Goal: Check status: Check status

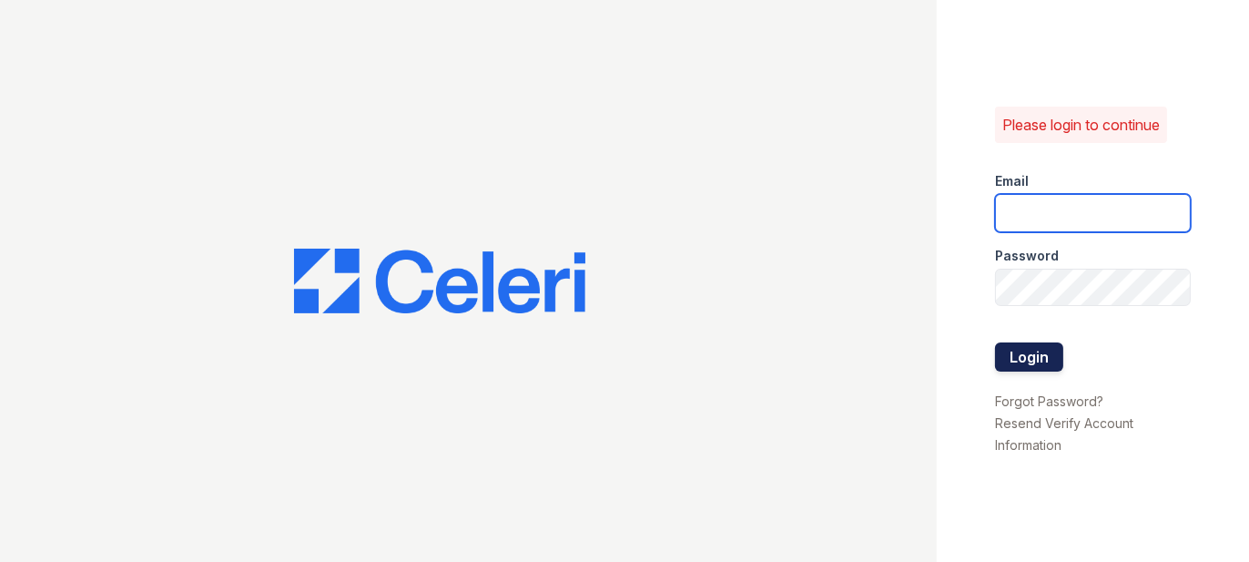
type input "[EMAIL_ADDRESS][DOMAIN_NAME]"
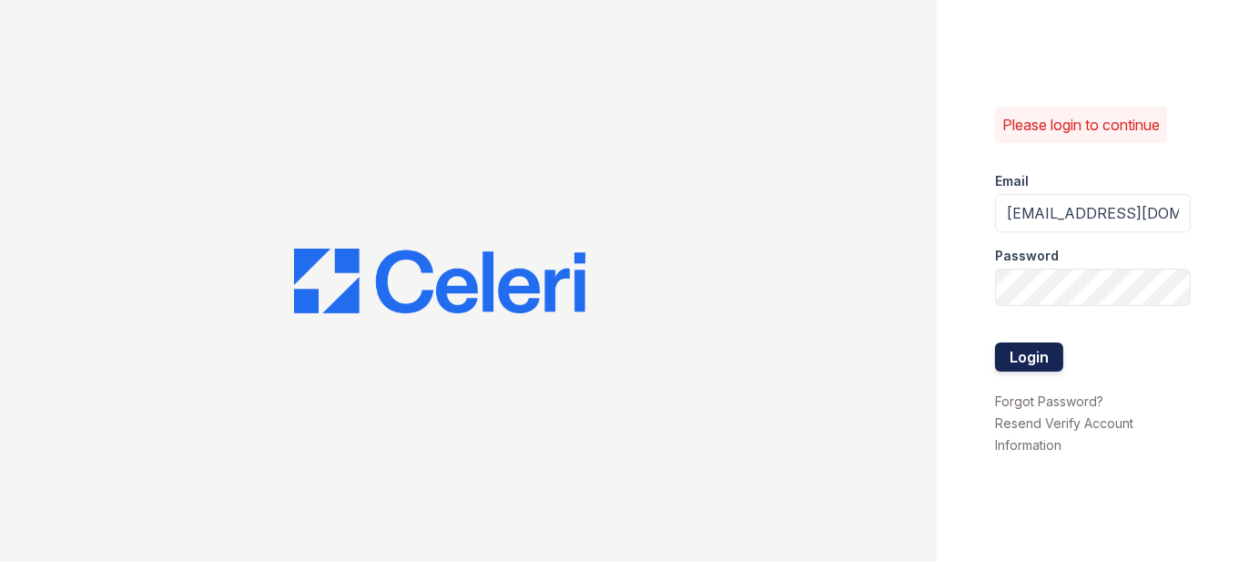
click at [1002, 349] on button "Login" at bounding box center [1029, 356] width 68 height 29
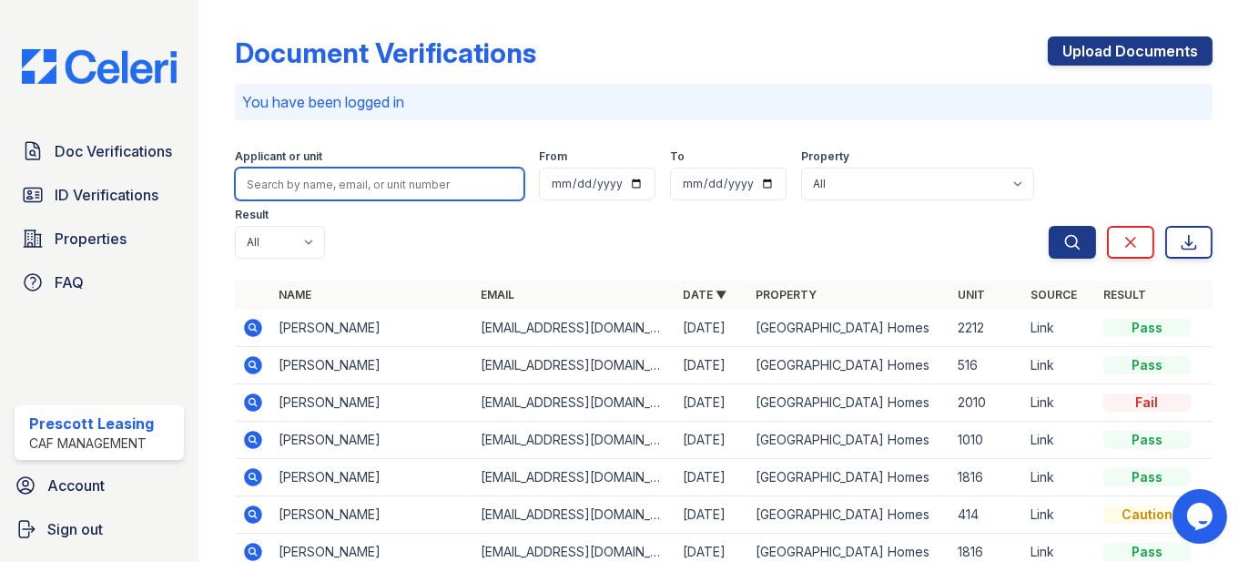
click at [332, 187] on input "search" at bounding box center [379, 183] width 289 height 33
type input "GREEN"
click at [1048, 226] on button "Search" at bounding box center [1071, 242] width 47 height 33
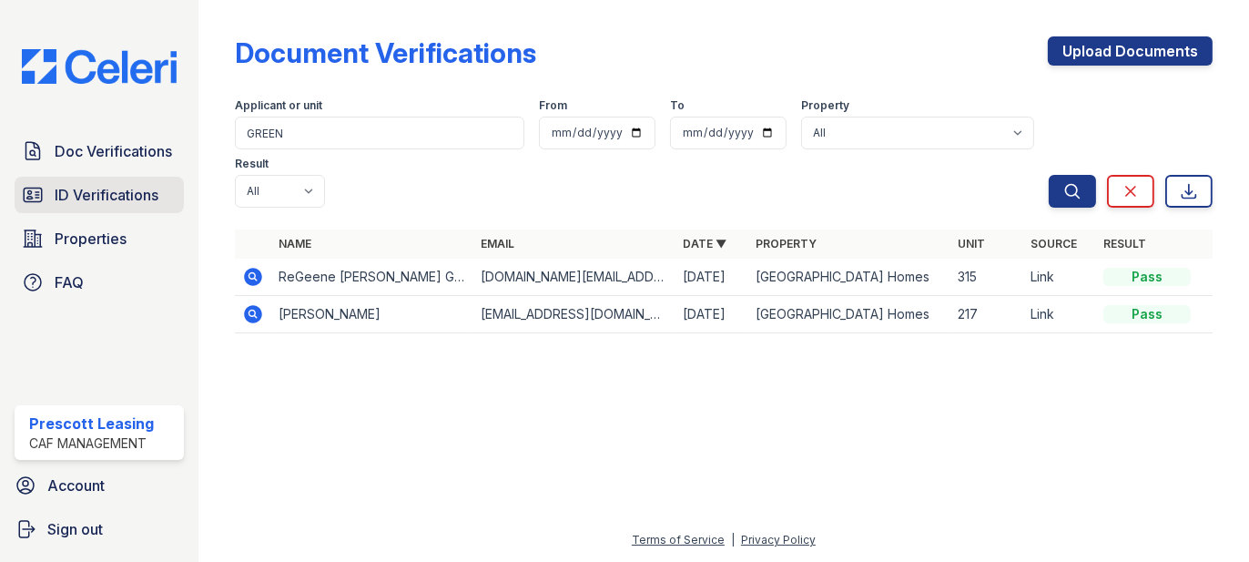
click at [138, 187] on span "ID Verifications" at bounding box center [107, 195] width 104 height 22
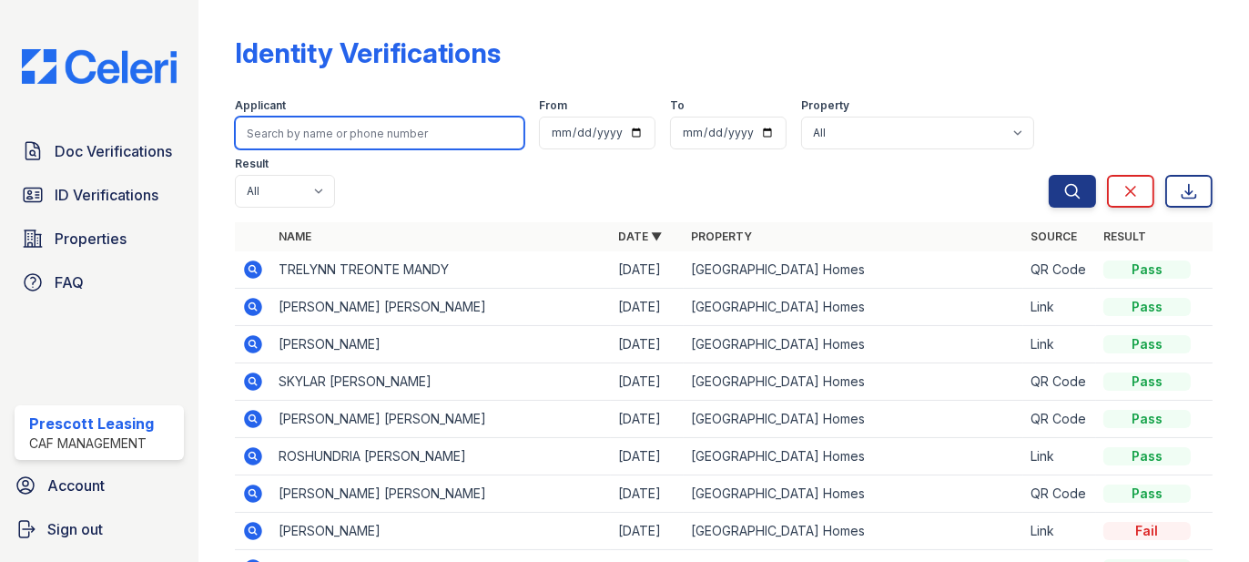
click at [402, 137] on input "search" at bounding box center [379, 132] width 289 height 33
type input "GREEN"
click at [1048, 175] on button "Search" at bounding box center [1071, 191] width 47 height 33
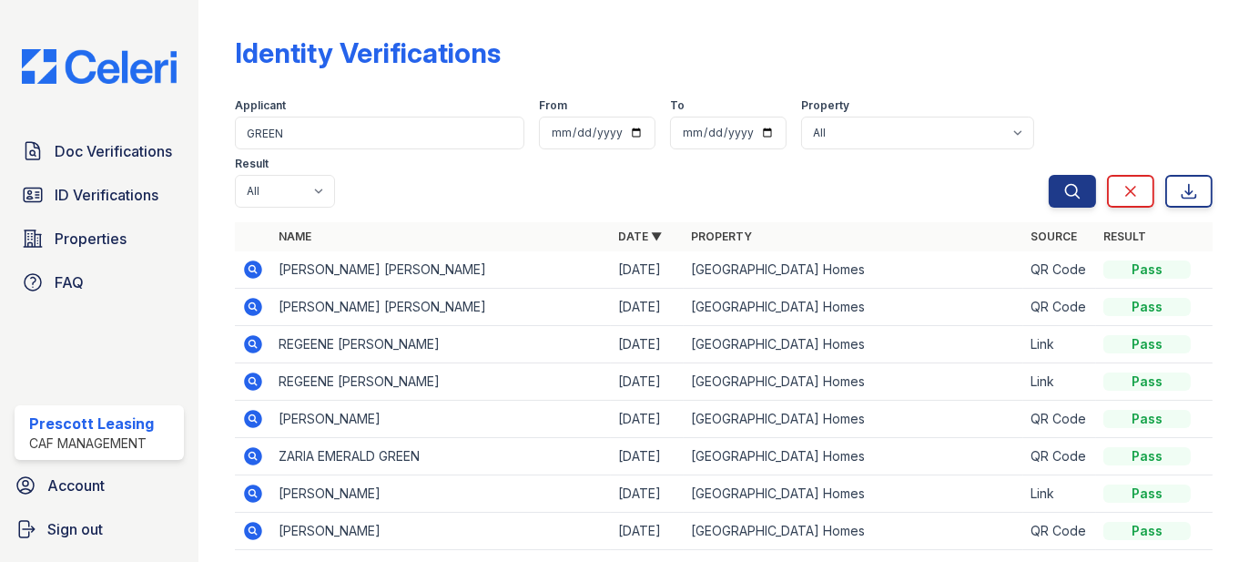
click at [259, 313] on icon at bounding box center [253, 307] width 22 height 22
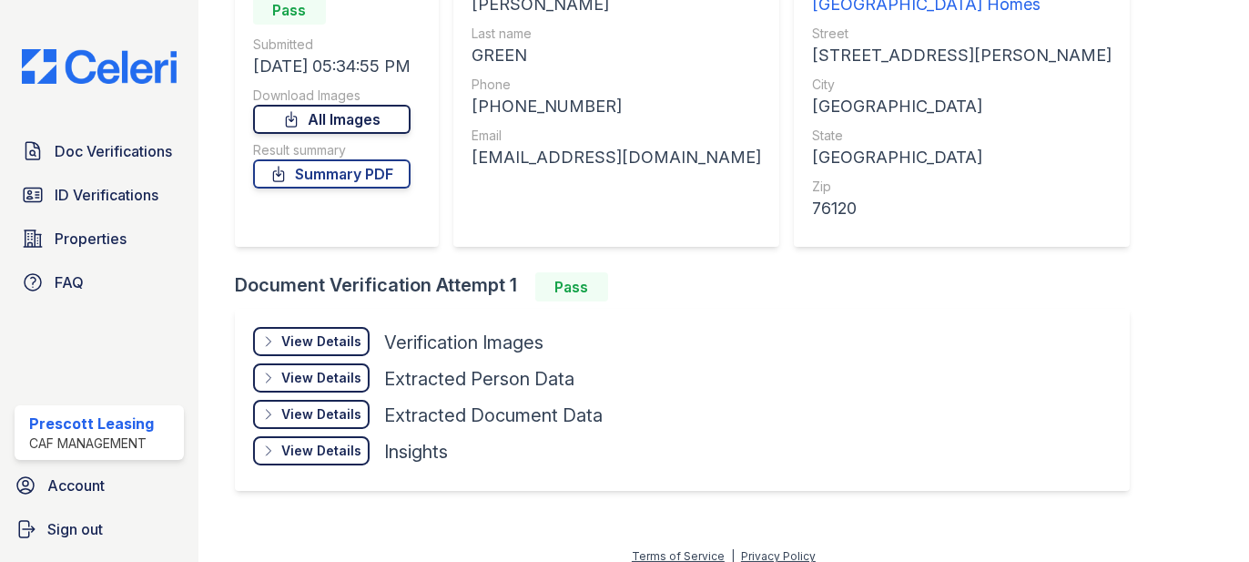
scroll to position [224, 0]
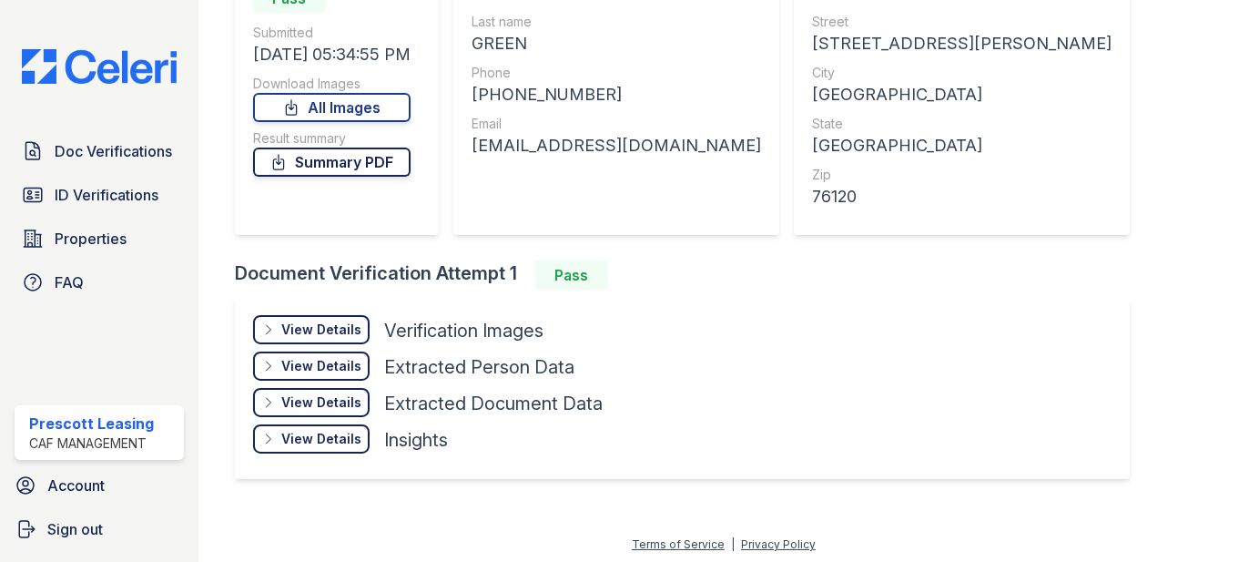
click at [325, 172] on link "Summary PDF" at bounding box center [331, 161] width 157 height 29
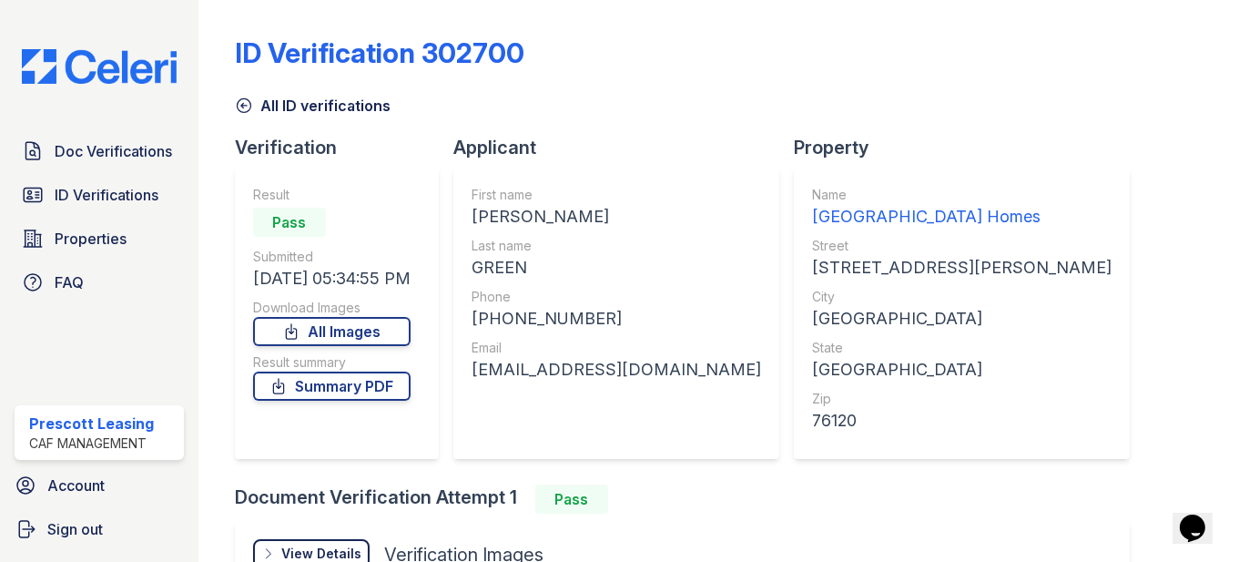
scroll to position [0, 0]
click at [240, 106] on icon at bounding box center [244, 106] width 14 height 14
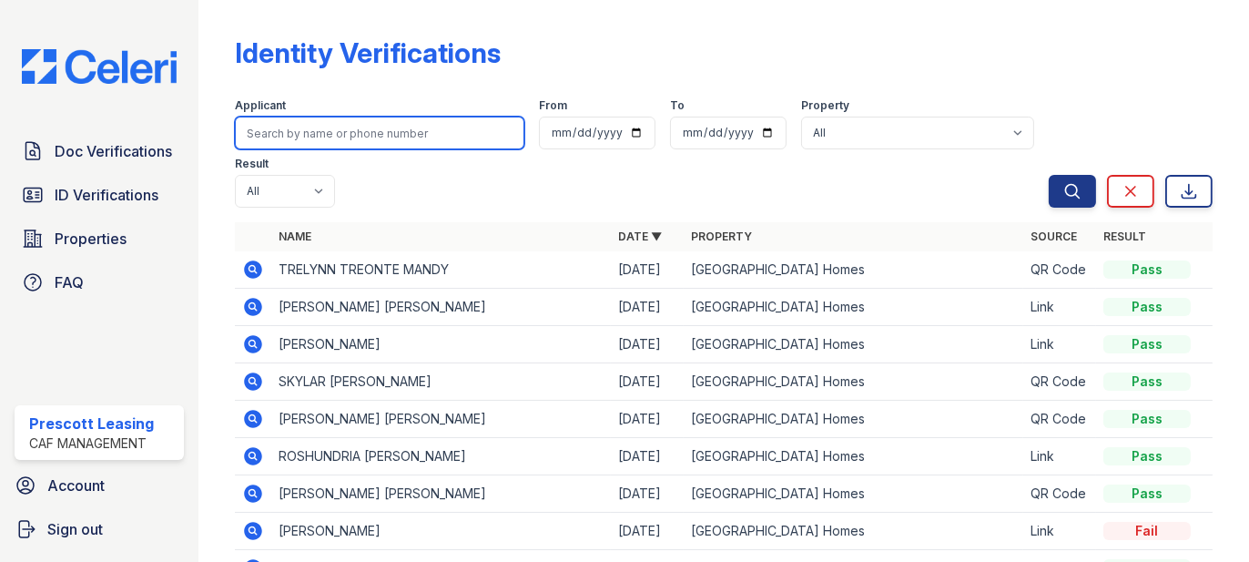
click at [339, 141] on input "search" at bounding box center [379, 132] width 289 height 33
type input "GREEN"
click at [1048, 175] on button "Search" at bounding box center [1071, 191] width 47 height 33
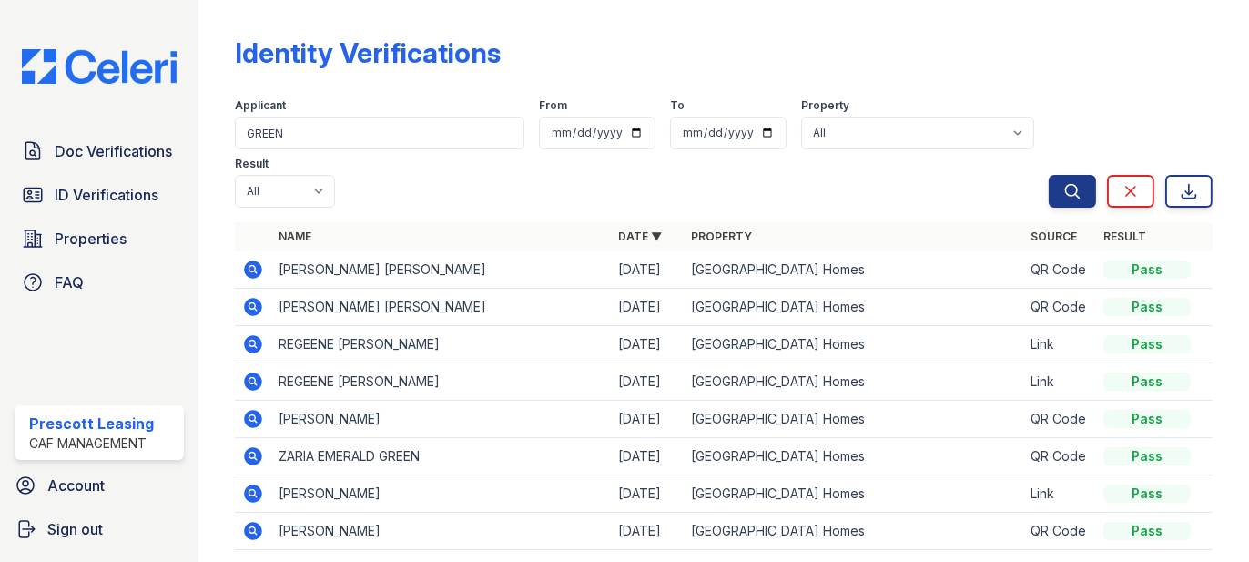
click at [258, 270] on icon at bounding box center [253, 269] width 18 height 18
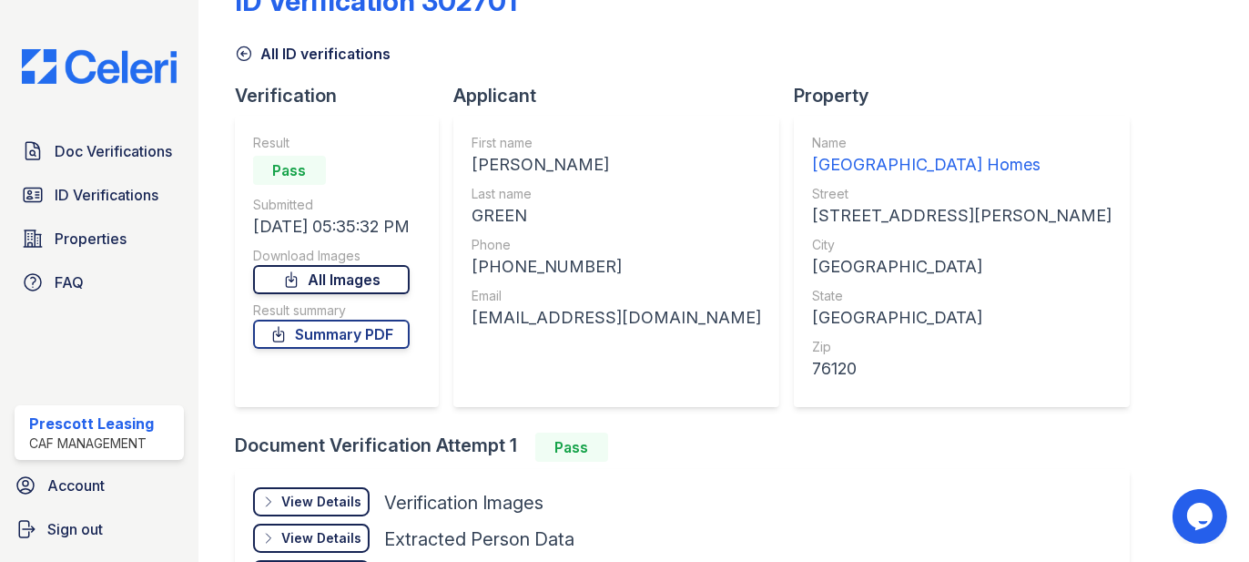
scroll to position [91, 0]
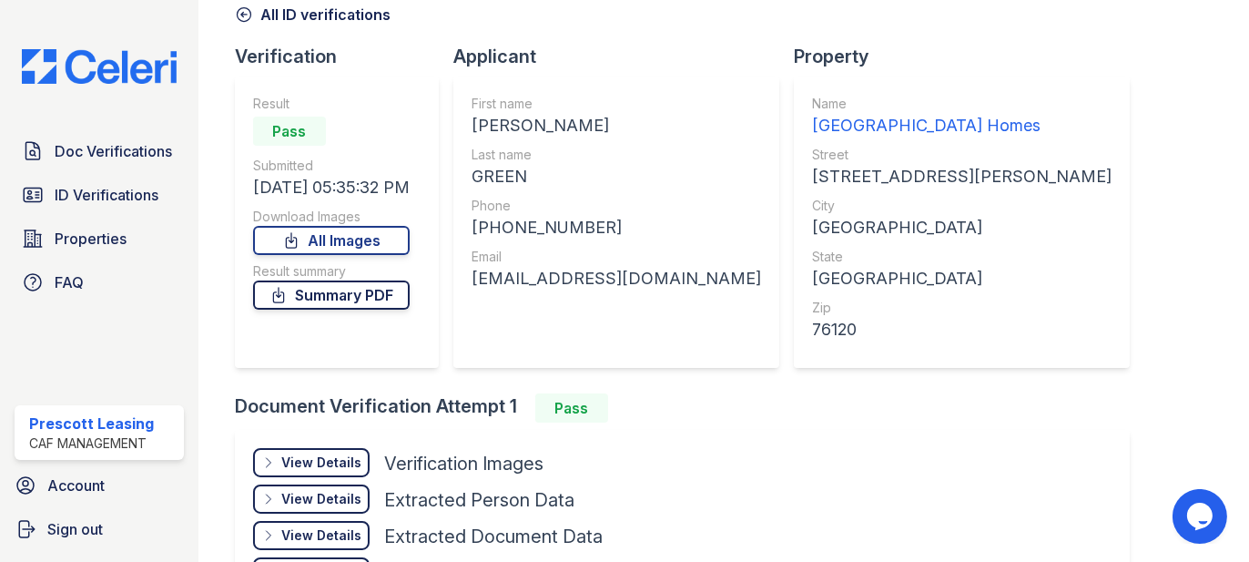
click at [353, 286] on link "Summary PDF" at bounding box center [331, 294] width 157 height 29
